Goal: Use online tool/utility: Utilize a website feature to perform a specific function

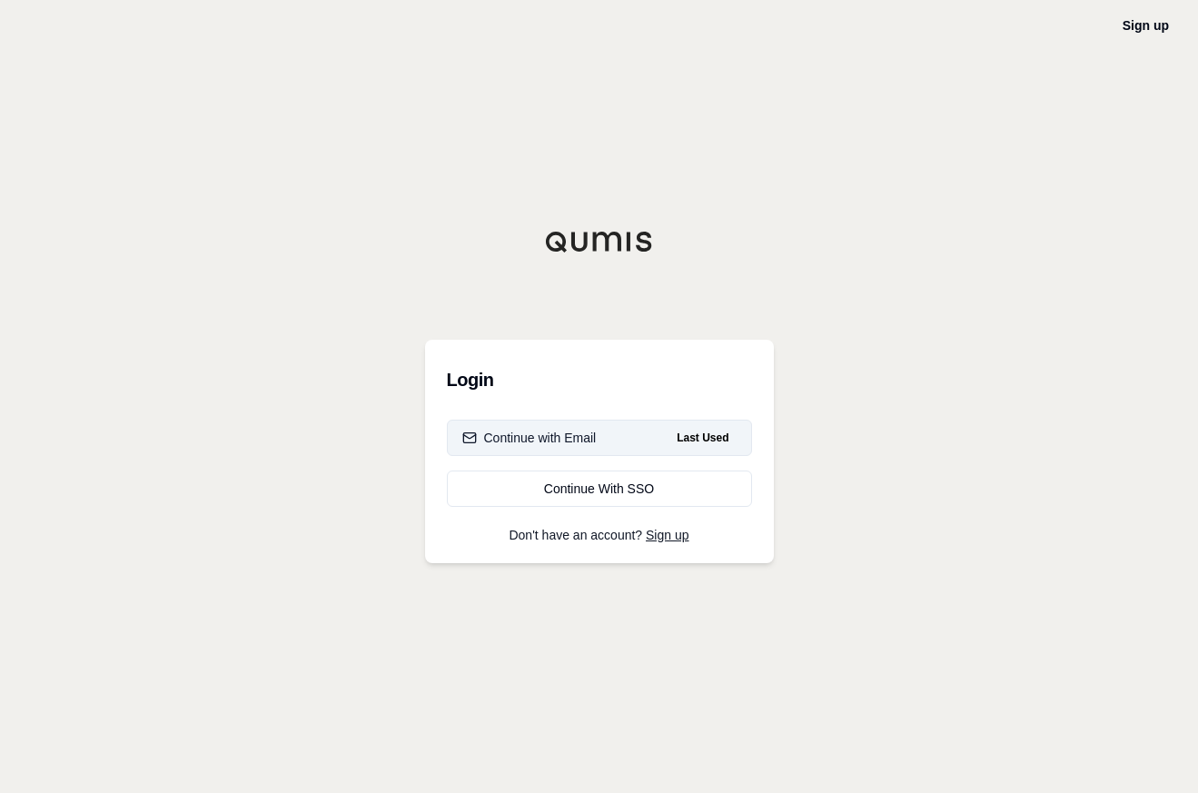
click at [561, 440] on div "Continue with Email" at bounding box center [529, 438] width 134 height 18
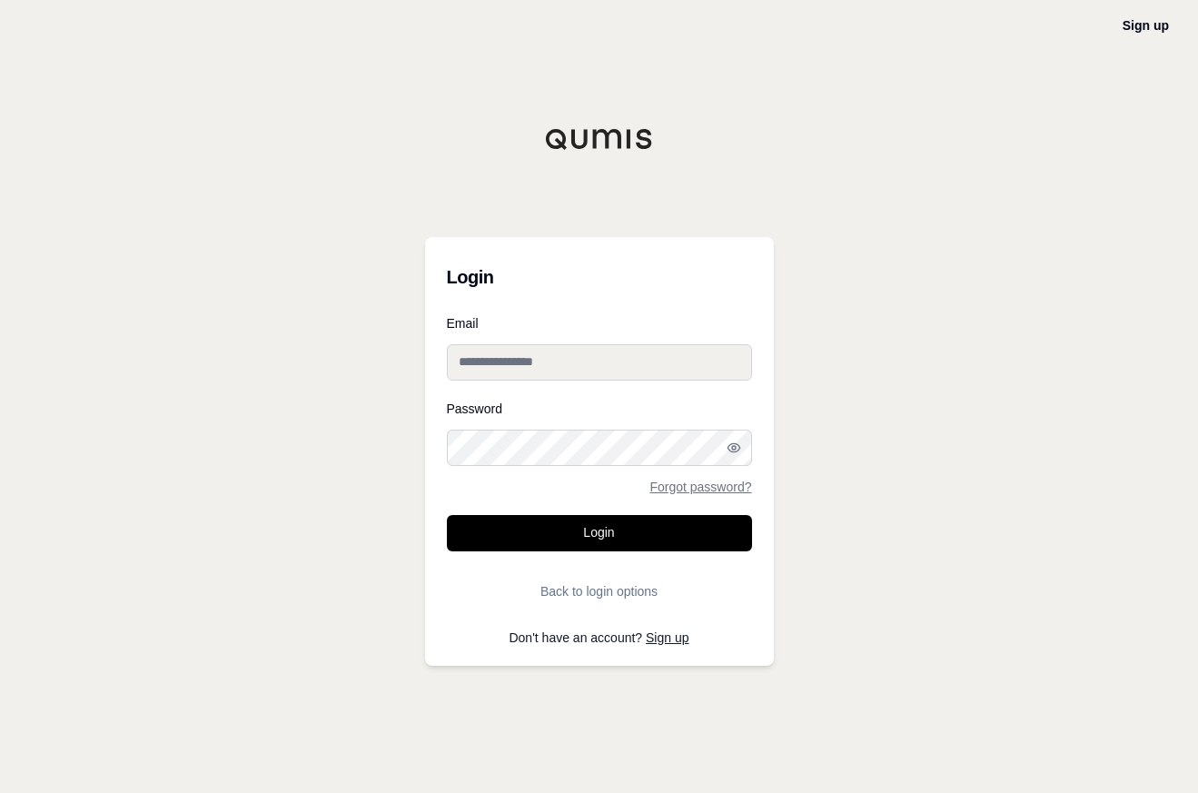
click at [589, 366] on input "Email" at bounding box center [599, 362] width 305 height 36
type input "**********"
click at [447, 515] on button "Login" at bounding box center [599, 533] width 305 height 36
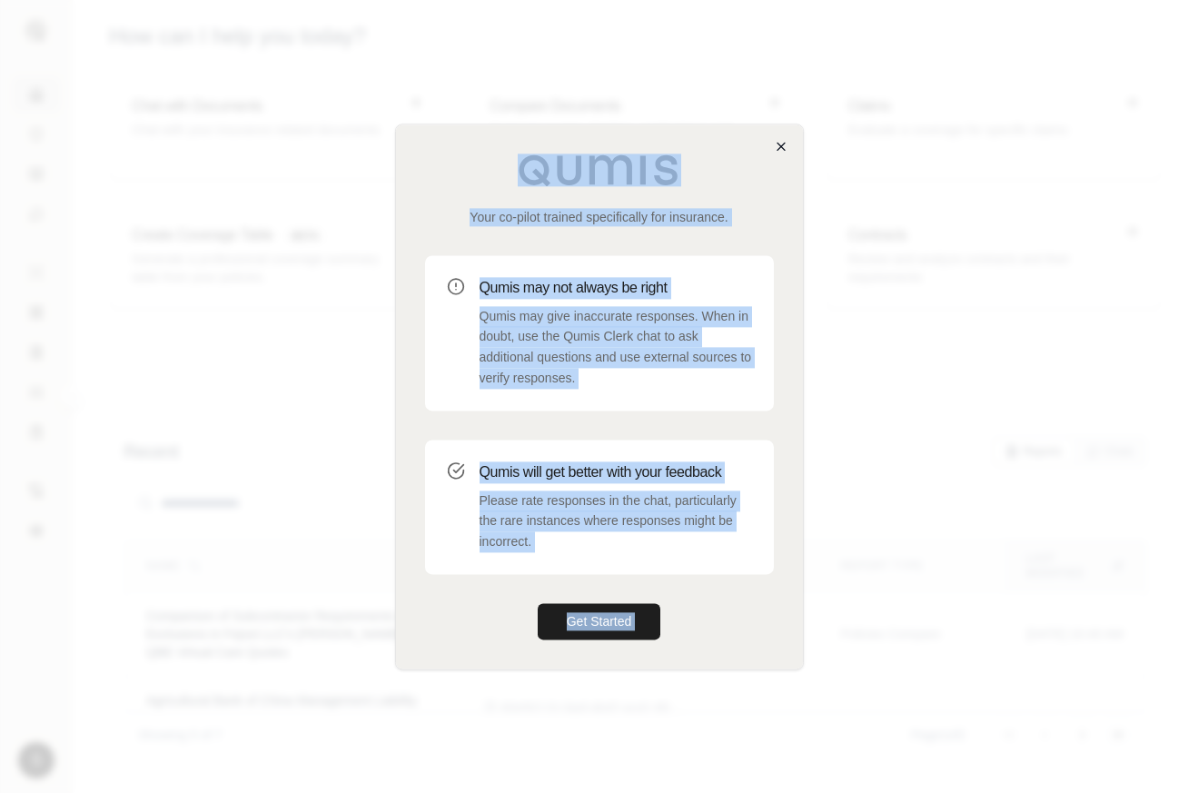
click at [779, 151] on div "Your co-pilot trained specifically for insurance. Qumis may not always be right…" at bounding box center [599, 397] width 409 height 546
click at [779, 151] on icon "button" at bounding box center [781, 146] width 15 height 15
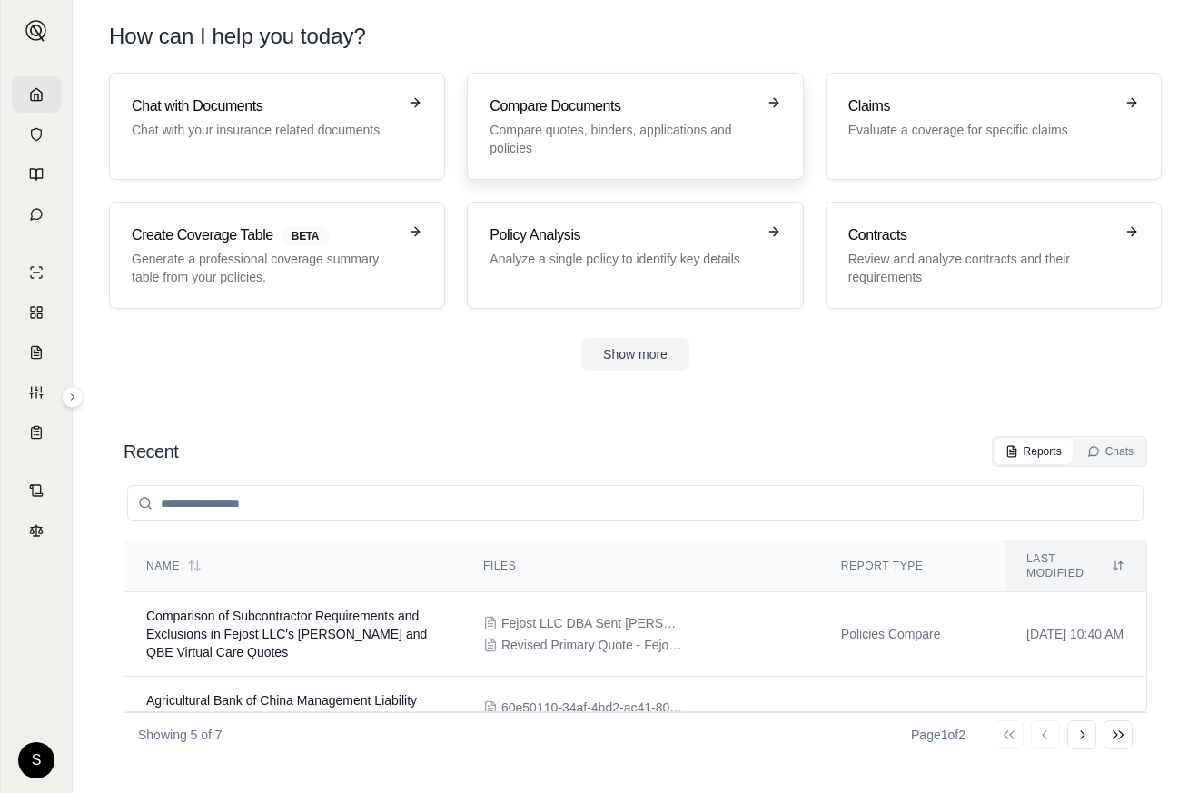
click at [591, 114] on h3 "Compare Documents" at bounding box center [622, 106] width 265 height 22
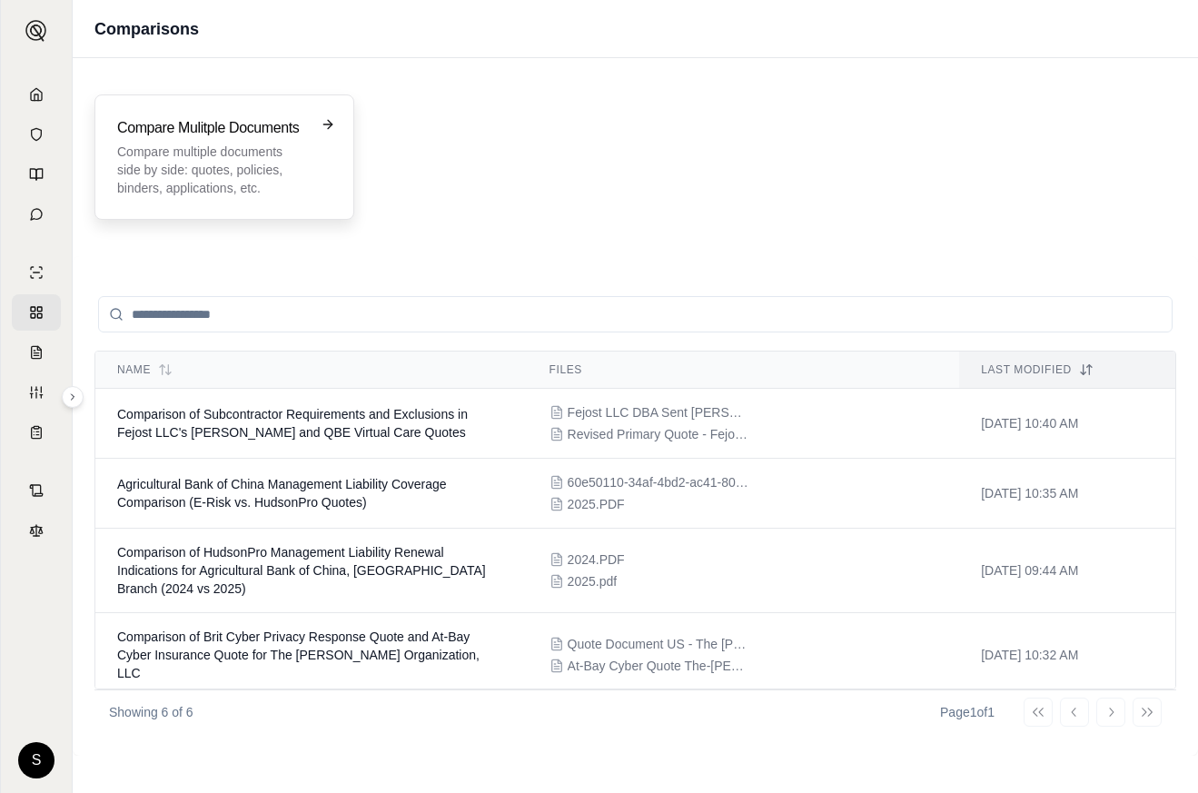
click at [181, 144] on p "Compare multiple documents side by side: quotes, policies, binders, application…" at bounding box center [211, 170] width 189 height 55
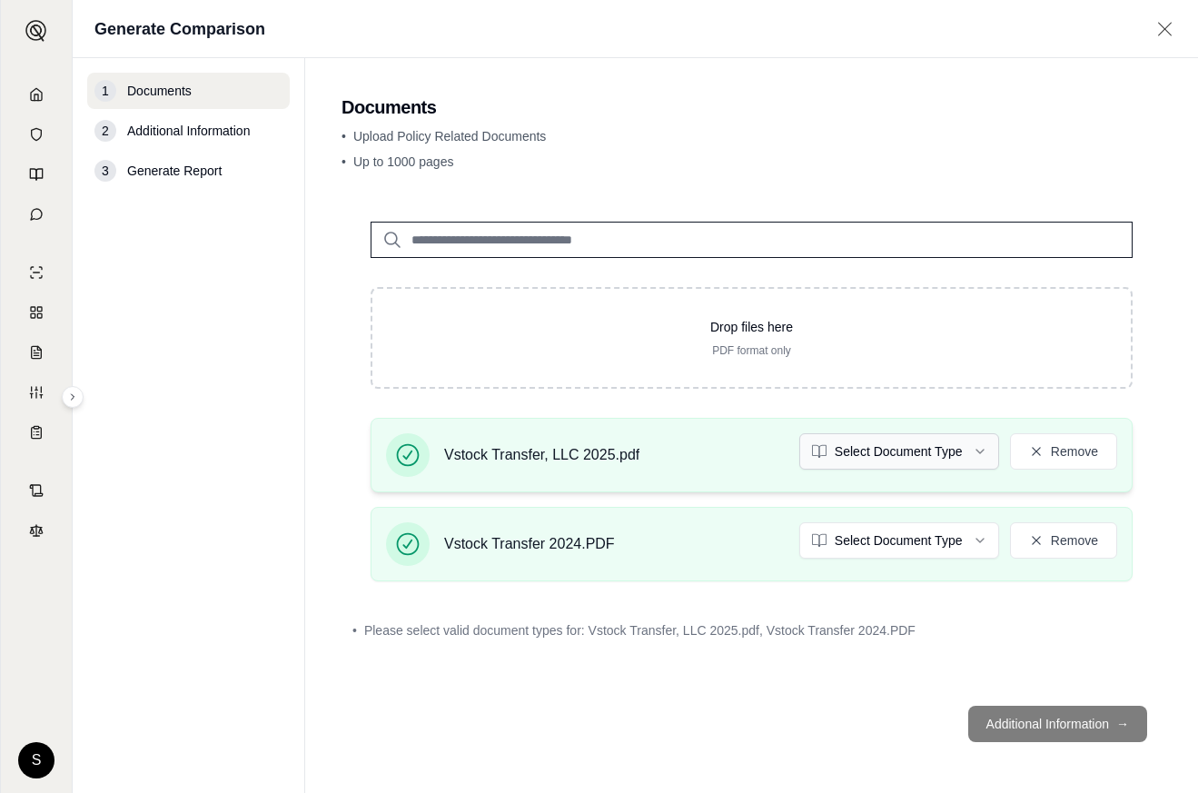
click at [981, 454] on html "S Generate Comparison 1 Documents 2 Additional Information 3 Generate Report Do…" at bounding box center [599, 396] width 1198 height 793
click at [985, 548] on html "S Generate Comparison 1 Documents 2 Additional Information 3 Generate Report Do…" at bounding box center [599, 396] width 1198 height 793
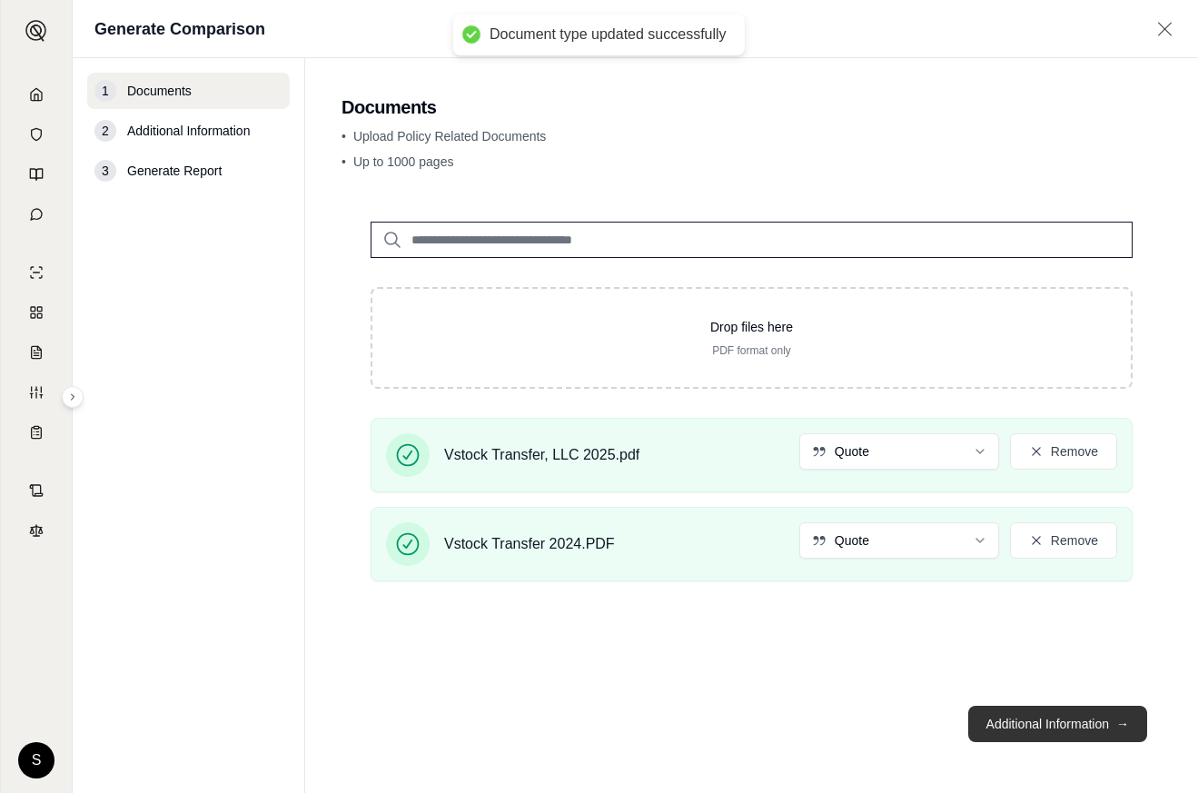
click at [1101, 725] on button "Additional Information →" at bounding box center [1058, 724] width 179 height 36
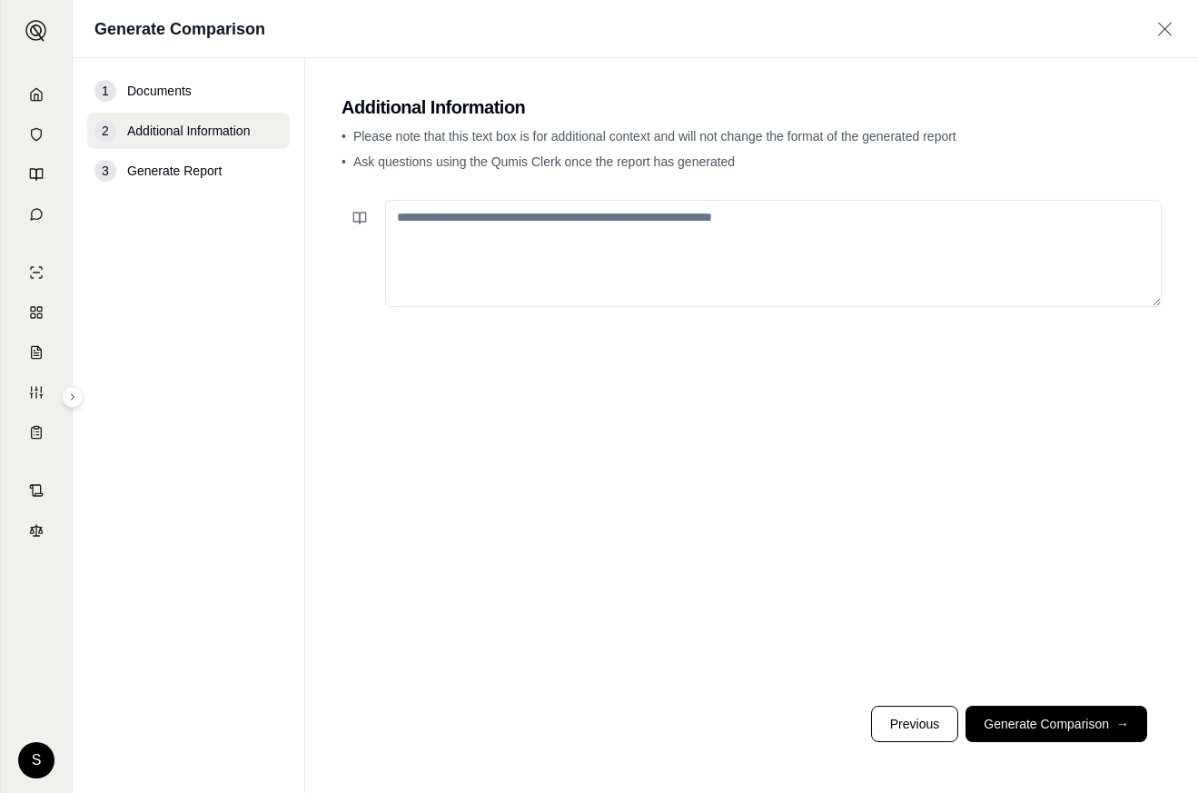
click at [529, 234] on textarea at bounding box center [773, 253] width 777 height 107
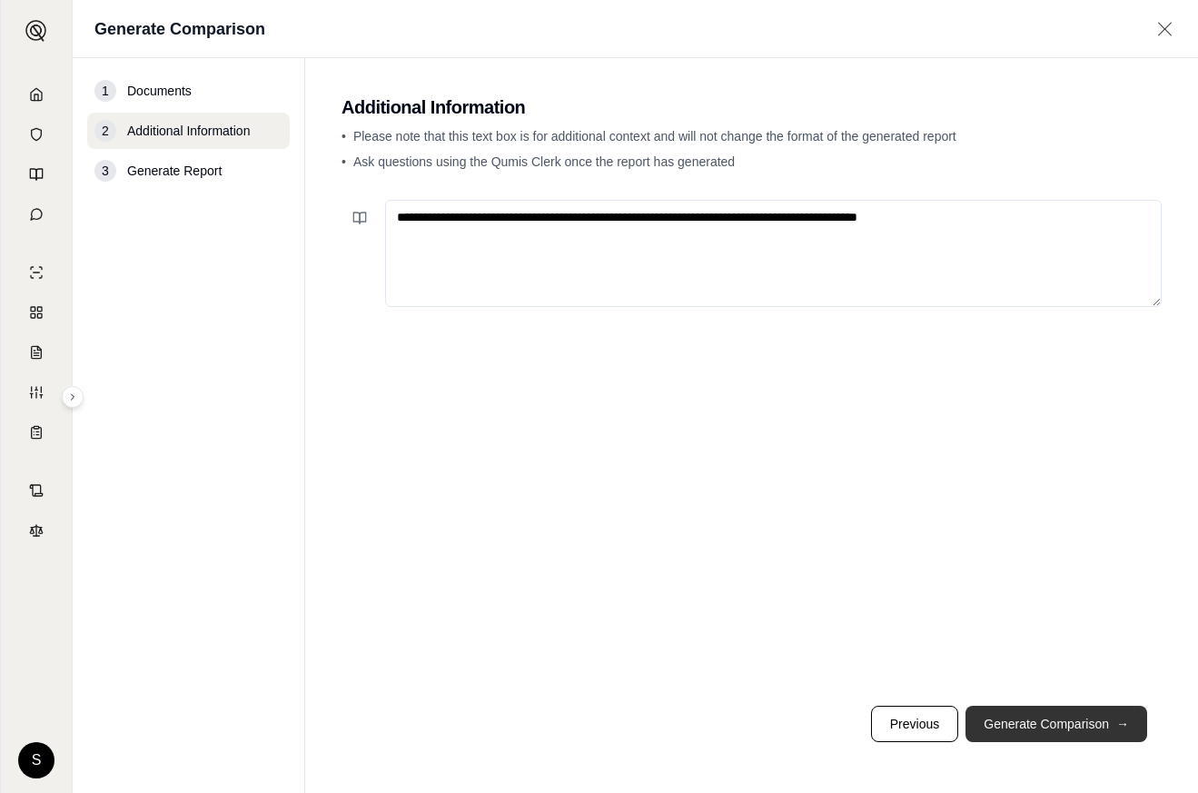
type textarea "**********"
click at [1065, 740] on button "Generate Comparison →" at bounding box center [1057, 724] width 182 height 36
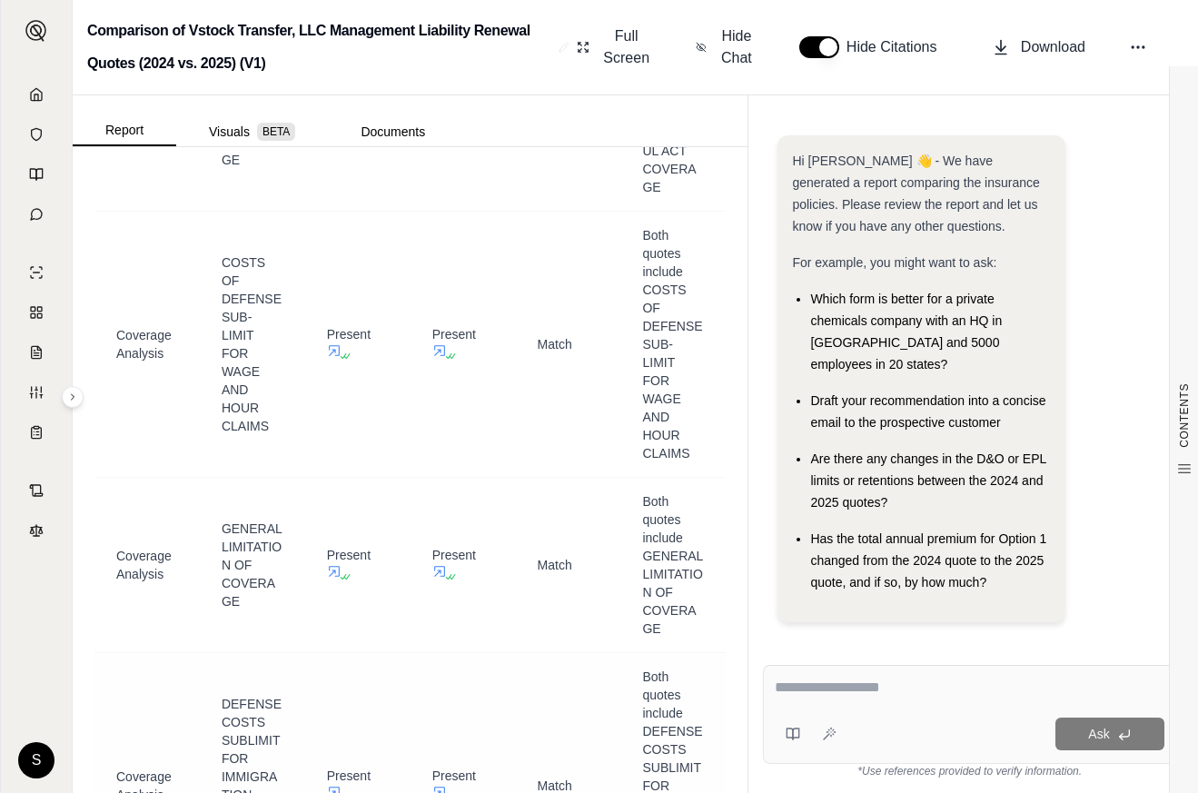
scroll to position [5724, 0]
